Goal: Transaction & Acquisition: Obtain resource

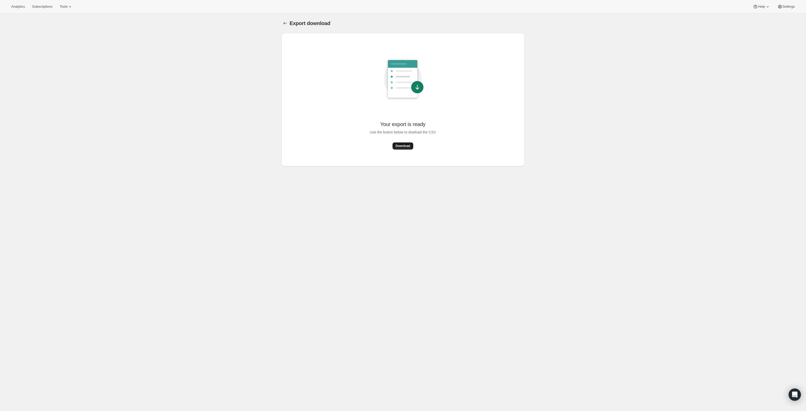
click at [405, 148] on span "Download" at bounding box center [403, 146] width 15 height 4
click at [68, 6] on span "Tools" at bounding box center [64, 7] width 8 height 4
click at [19, 8] on span "Analytics" at bounding box center [18, 7] width 14 height 4
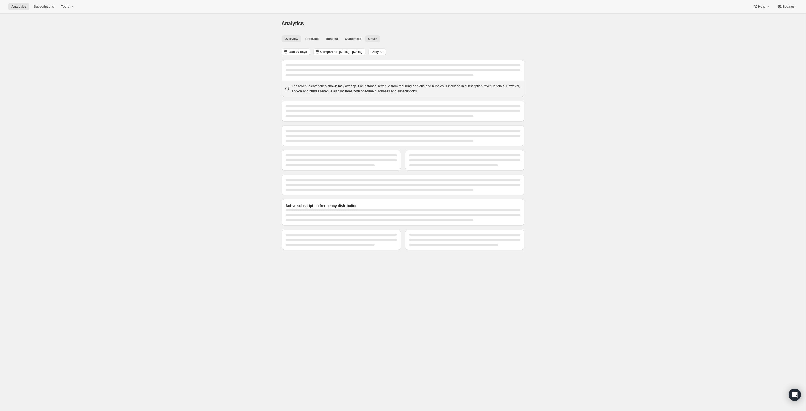
click at [377, 41] on span "Churn" at bounding box center [372, 39] width 9 height 4
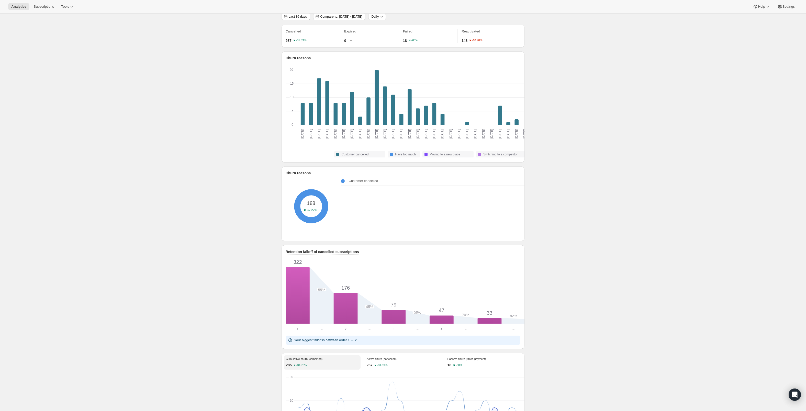
scroll to position [1, 0]
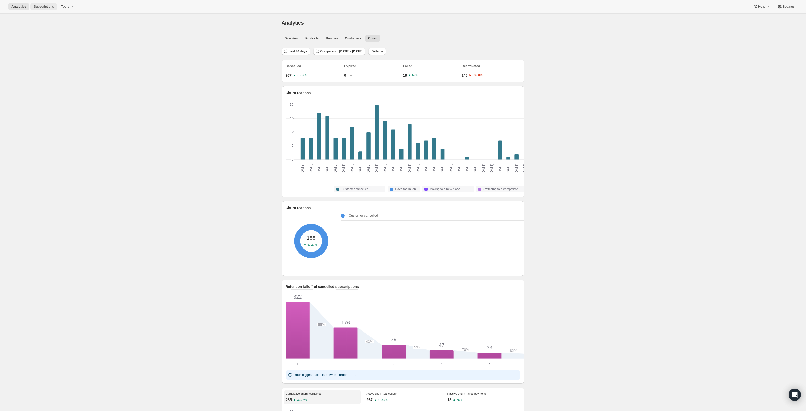
click at [54, 9] on span "Subscriptions" at bounding box center [44, 7] width 20 height 4
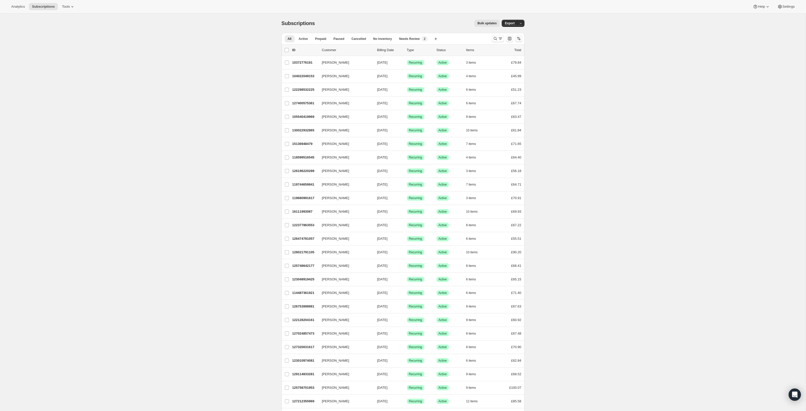
drag, startPoint x: 535, startPoint y: 28, endPoint x: 531, endPoint y: 43, distance: 15.9
click at [523, 25] on icon "button" at bounding box center [520, 23] width 3 height 3
click at [525, 26] on button "button" at bounding box center [521, 23] width 7 height 7
click at [524, 65] on span "Cancellation report" at bounding box center [510, 64] width 28 height 4
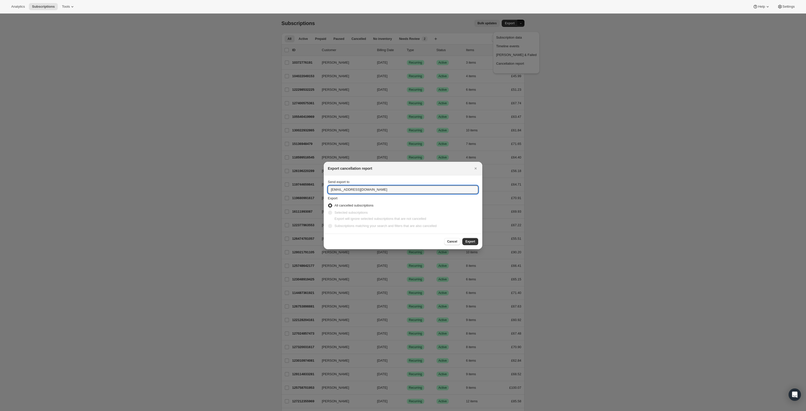
drag, startPoint x: 334, startPoint y: 187, endPoint x: 293, endPoint y: 187, distance: 41.5
type input "[PERSON_NAME][EMAIL_ADDRESS][DOMAIN_NAME]"
click at [373, 249] on div "Cancel Export" at bounding box center [403, 242] width 159 height 16
click at [473, 244] on span "Export" at bounding box center [471, 242] width 10 height 4
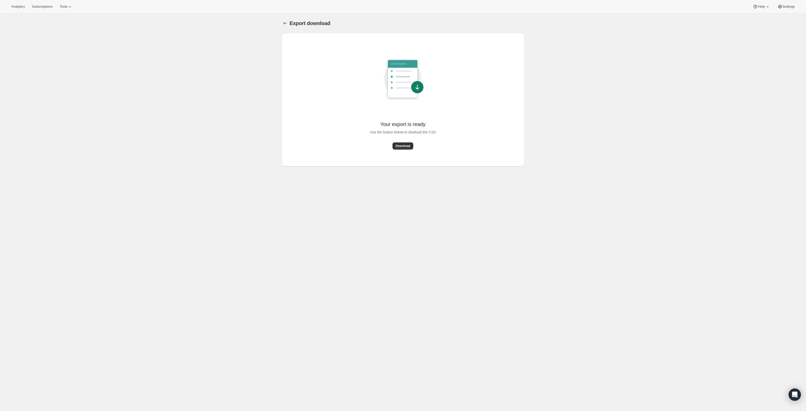
click at [399, 148] on span "Download" at bounding box center [403, 146] width 15 height 4
click at [144, 66] on div "Export download. This page is ready Export download Your export is ready Use th…" at bounding box center [403, 216] width 806 height 411
